Goal: Information Seeking & Learning: Check status

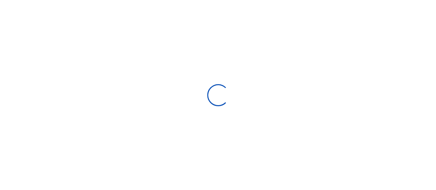
scroll to position [6, 6]
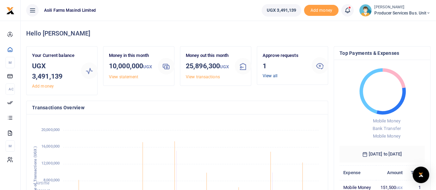
click at [265, 75] on link "View all" at bounding box center [269, 75] width 15 height 5
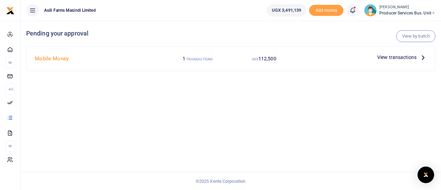
click at [391, 58] on span "View transactions" at bounding box center [396, 57] width 39 height 8
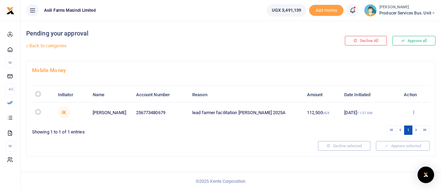
click at [413, 111] on icon at bounding box center [413, 112] width 4 height 5
click at [379, 154] on link "Details" at bounding box center [388, 154] width 54 height 10
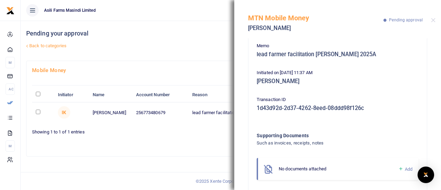
scroll to position [72, 0]
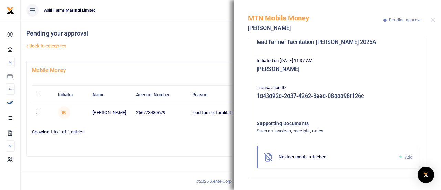
click at [210, 141] on div at bounding box center [172, 146] width 286 height 10
click at [434, 18] on button "Close" at bounding box center [433, 20] width 4 height 4
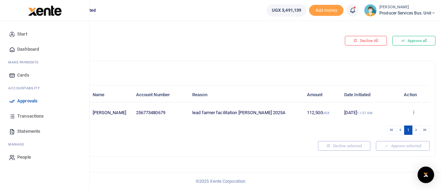
click at [28, 115] on span "Transactions" at bounding box center [30, 116] width 27 height 7
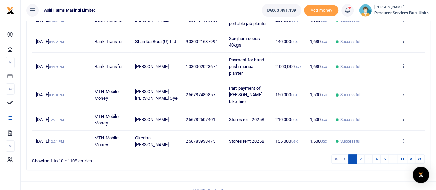
scroll to position [246, 0]
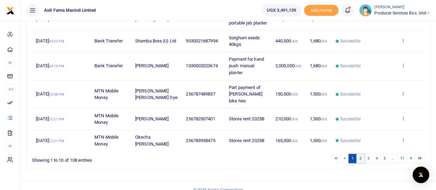
click at [361, 154] on link "2" at bounding box center [360, 158] width 8 height 9
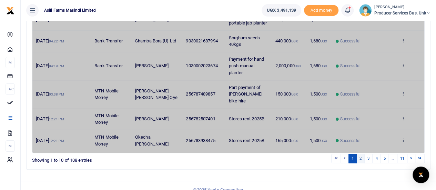
scroll to position [199, 0]
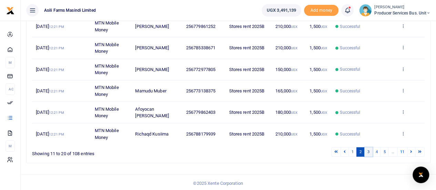
click at [369, 151] on link "3" at bounding box center [368, 151] width 8 height 9
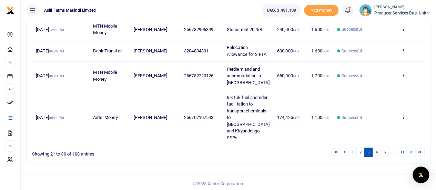
scroll to position [239, 0]
click at [377, 150] on link "4" at bounding box center [376, 151] width 8 height 9
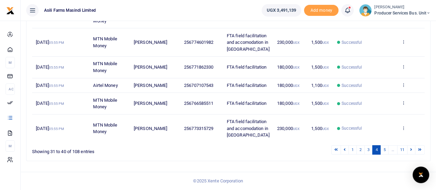
scroll to position [266, 0]
click at [384, 151] on link "5" at bounding box center [384, 149] width 8 height 9
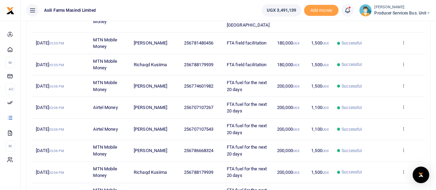
scroll to position [212, 0]
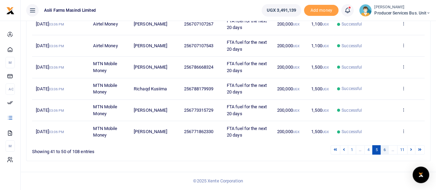
click at [386, 151] on link "6" at bounding box center [384, 149] width 8 height 9
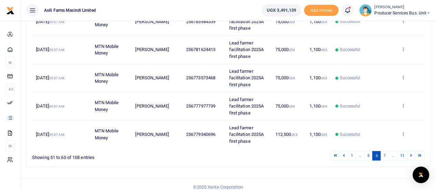
scroll to position [252, 0]
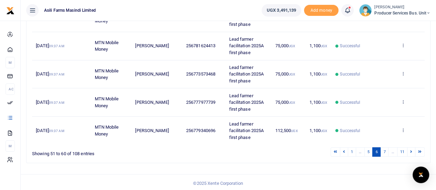
click at [392, 151] on li "…" at bounding box center [392, 151] width 9 height 9
click at [412, 150] on link at bounding box center [411, 151] width 8 height 9
click at [385, 150] on link "8" at bounding box center [384, 151] width 8 height 9
click at [391, 151] on link "10" at bounding box center [391, 151] width 10 height 9
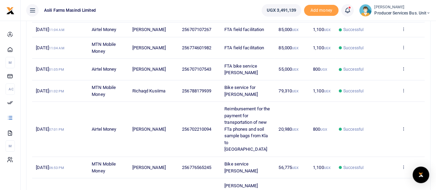
scroll to position [252, 0]
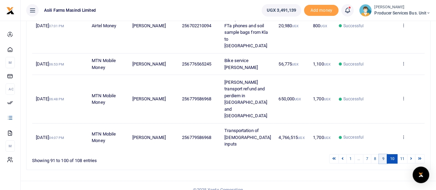
click at [383, 154] on link "9" at bounding box center [382, 158] width 8 height 9
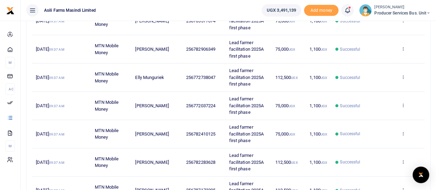
scroll to position [241, 0]
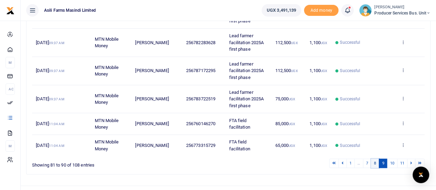
click at [377, 163] on link "8" at bounding box center [375, 162] width 8 height 9
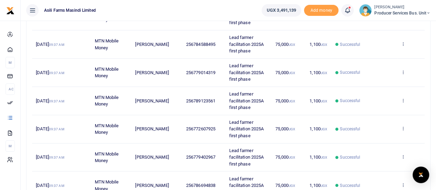
scroll to position [266, 0]
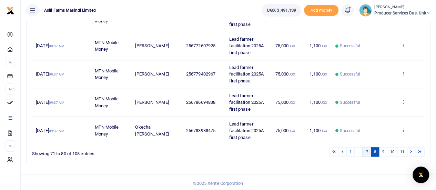
click at [369, 149] on link "7" at bounding box center [367, 151] width 8 height 9
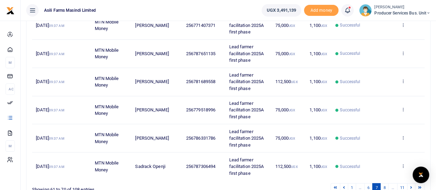
scroll to position [231, 0]
